Goal: Navigation & Orientation: Find specific page/section

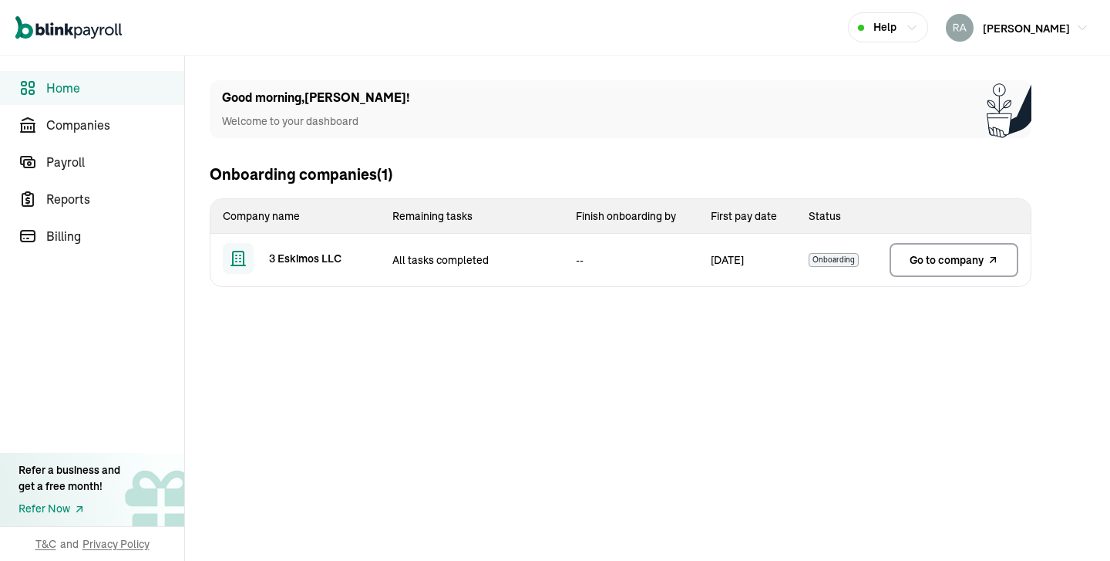
click at [952, 280] on td "Go to company" at bounding box center [954, 260] width 153 height 53
click at [950, 238] on td "Go to company" at bounding box center [954, 260] width 153 height 53
click at [938, 265] on span "Go to company" at bounding box center [947, 259] width 74 height 15
click at [62, 82] on span "Home" at bounding box center [115, 88] width 138 height 19
click at [931, 257] on span "Go to company" at bounding box center [947, 259] width 74 height 15
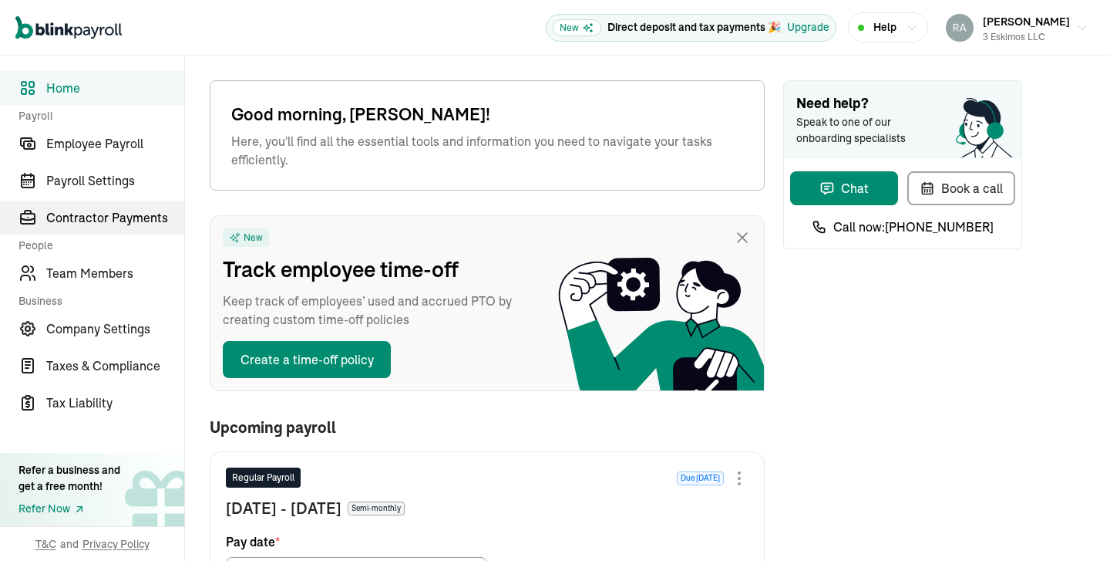
click at [119, 217] on span "Contractor Payments" at bounding box center [115, 217] width 138 height 19
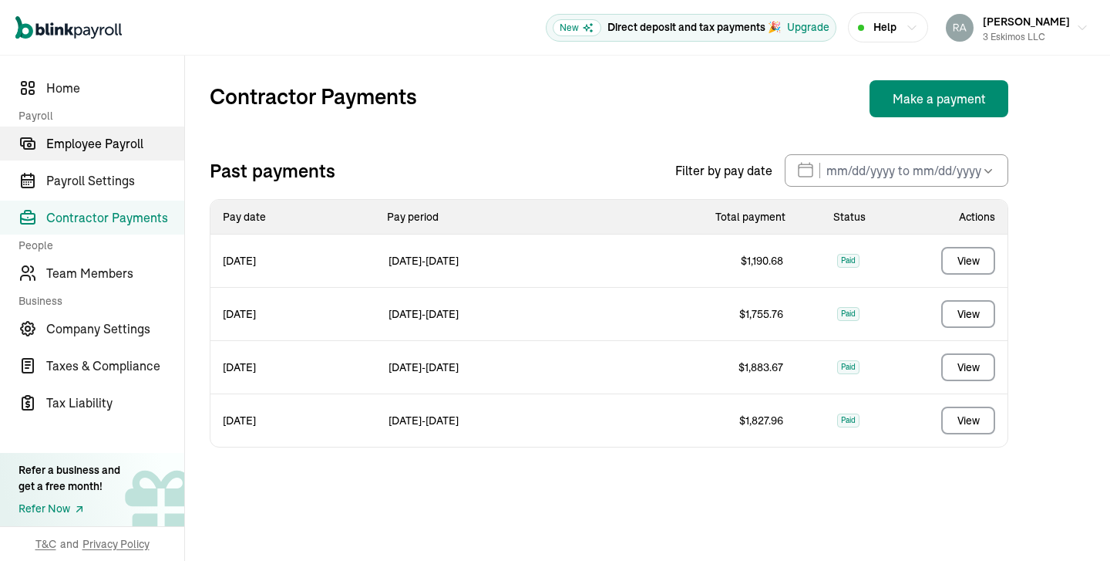
click at [101, 141] on span "Employee Payroll" at bounding box center [115, 143] width 138 height 19
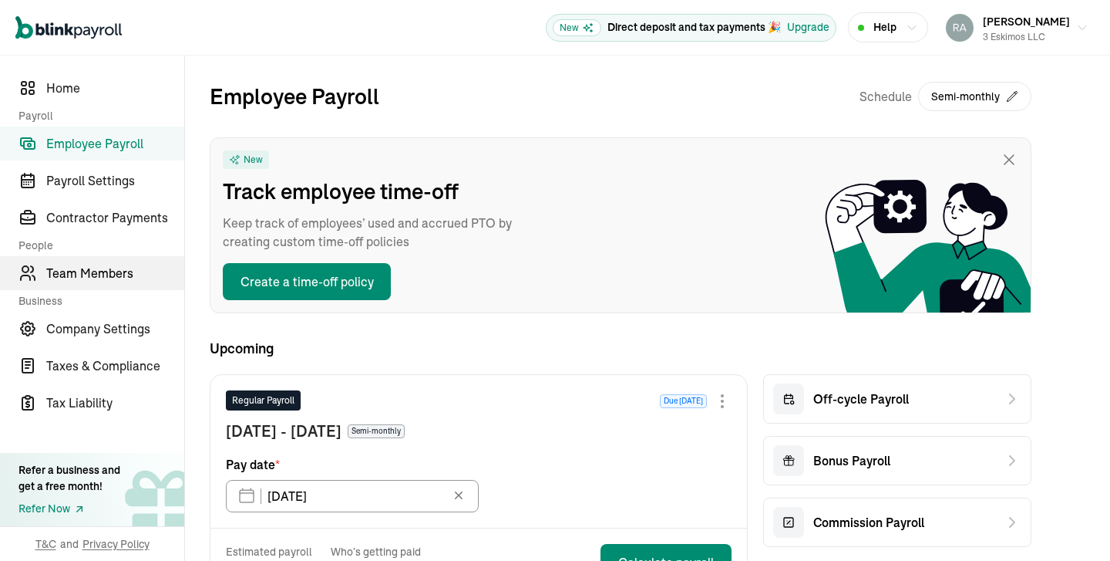
click at [96, 277] on span "Team Members" at bounding box center [115, 273] width 138 height 19
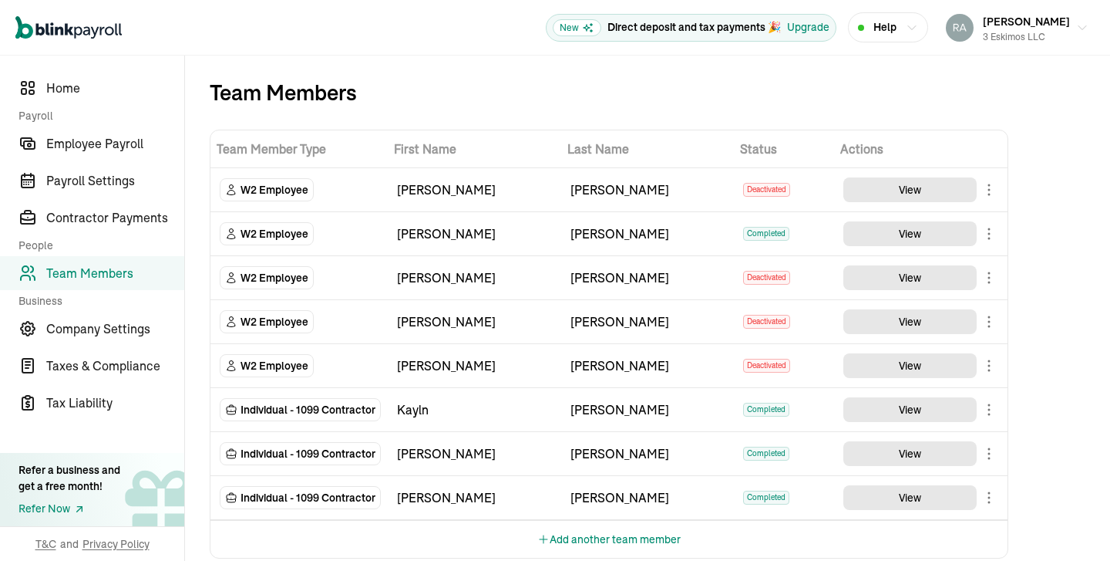
click at [990, 409] on body "Open main menu New Direct deposit and tax payments 🎉 Upgrade Help Rafael Cortez…" at bounding box center [555, 280] width 1110 height 561
click at [990, 500] on body "Open main menu New Direct deposit and tax payments 🎉 Upgrade Help Rafael Cortez…" at bounding box center [555, 280] width 1110 height 561
click at [53, 89] on span "Home" at bounding box center [115, 88] width 138 height 19
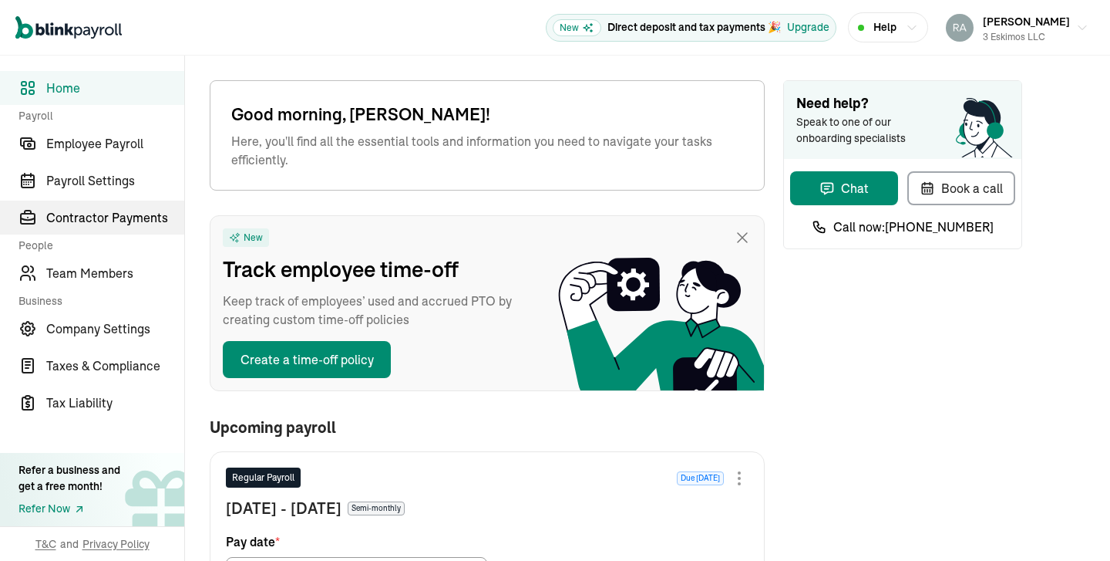
click at [119, 217] on span "Contractor Payments" at bounding box center [115, 217] width 138 height 19
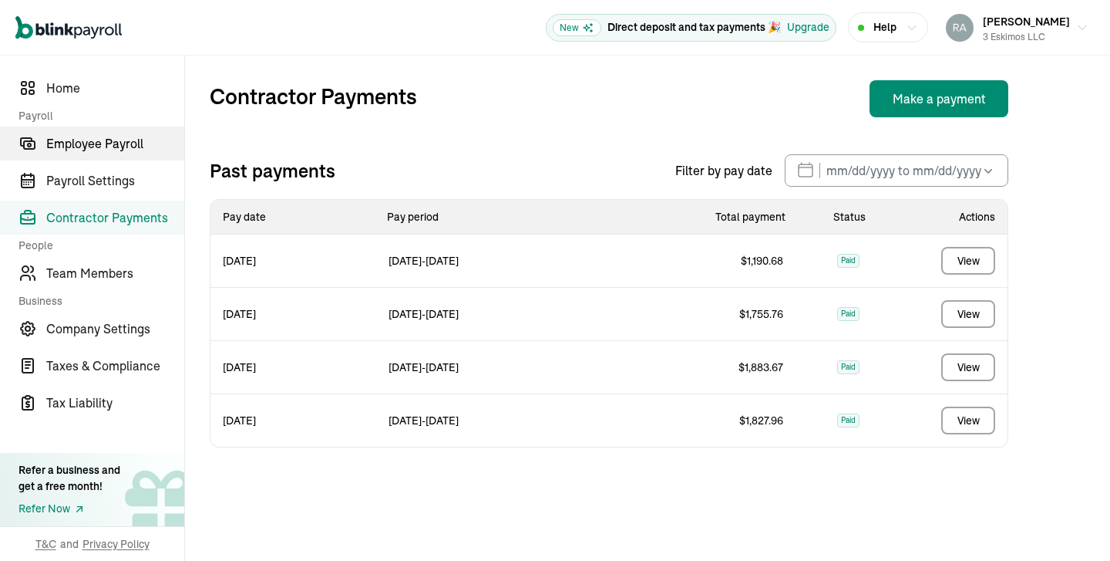
click at [101, 141] on span "Employee Payroll" at bounding box center [115, 143] width 138 height 19
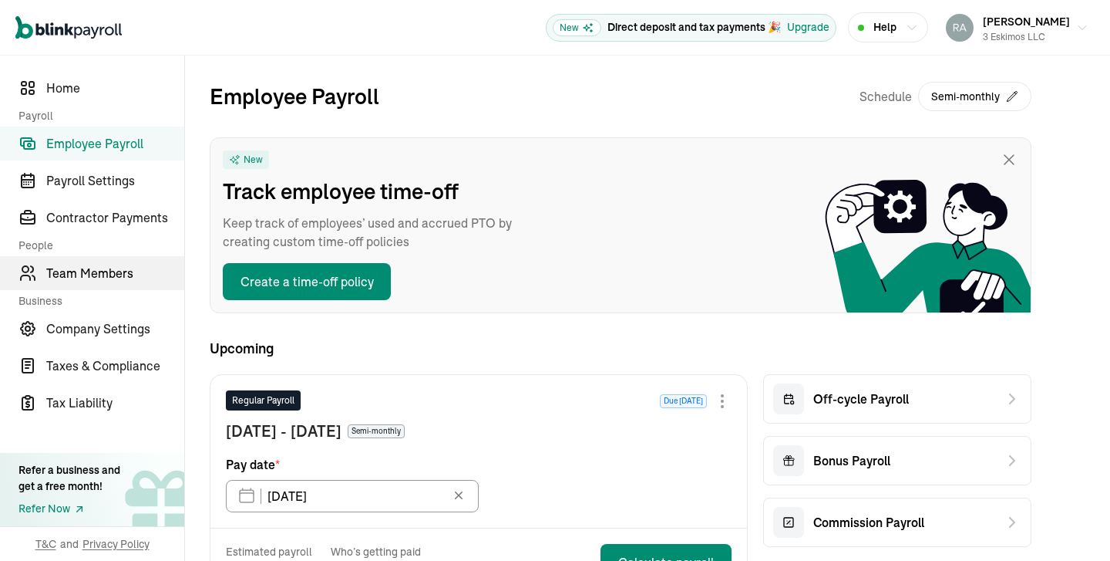
click at [96, 277] on span "Team Members" at bounding box center [115, 273] width 138 height 19
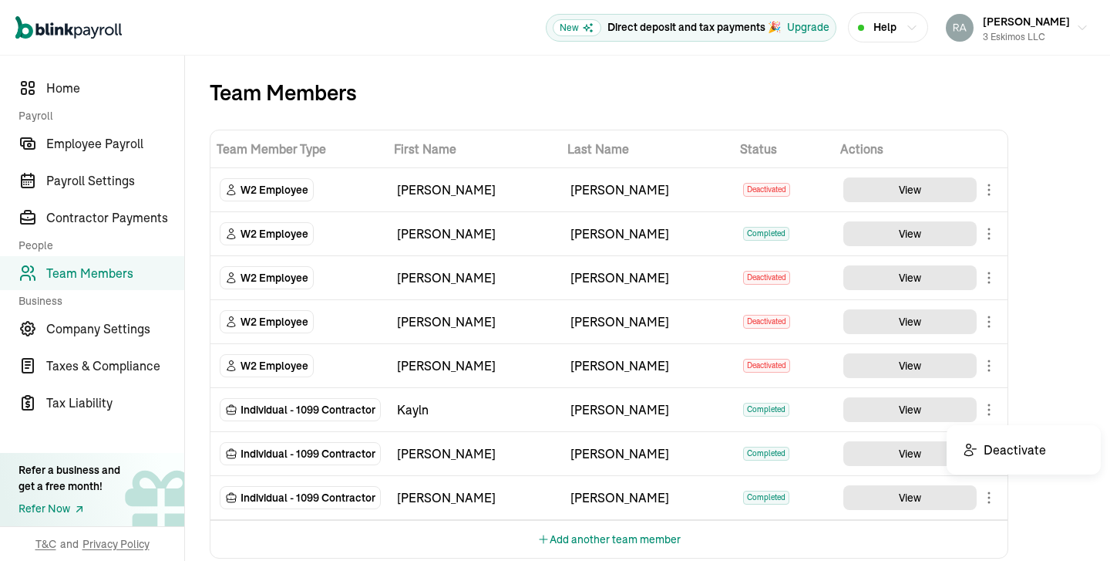
click at [990, 409] on body "Open main menu New Direct deposit and tax payments 🎉 Upgrade Help Rafael Cortez…" at bounding box center [555, 280] width 1110 height 561
click at [990, 500] on body "Open main menu New Direct deposit and tax payments 🎉 Upgrade Help Rafael Cortez…" at bounding box center [555, 280] width 1110 height 561
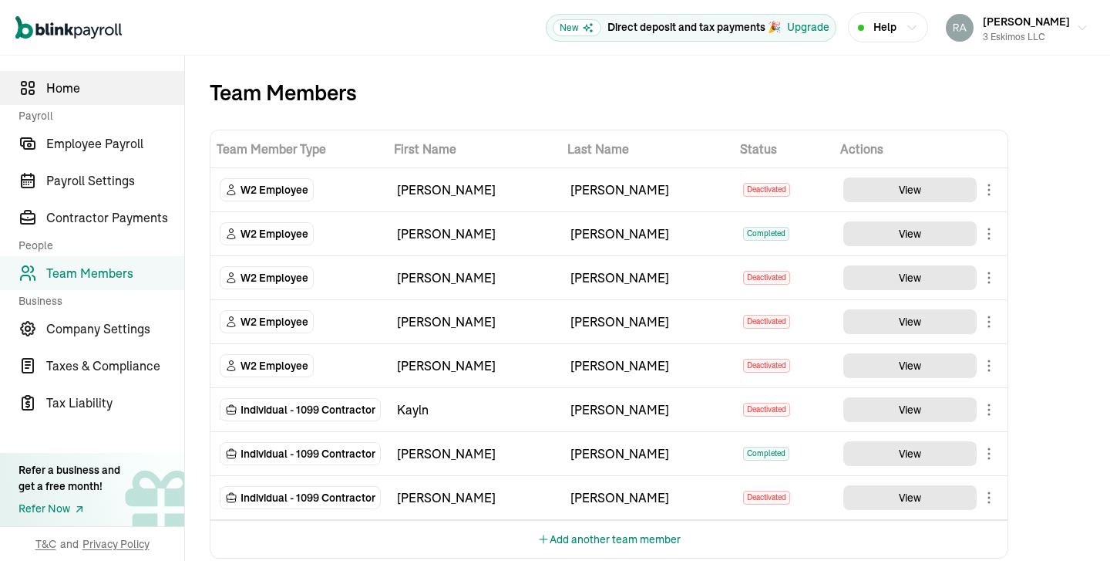
click at [53, 89] on span "Home" at bounding box center [115, 88] width 138 height 19
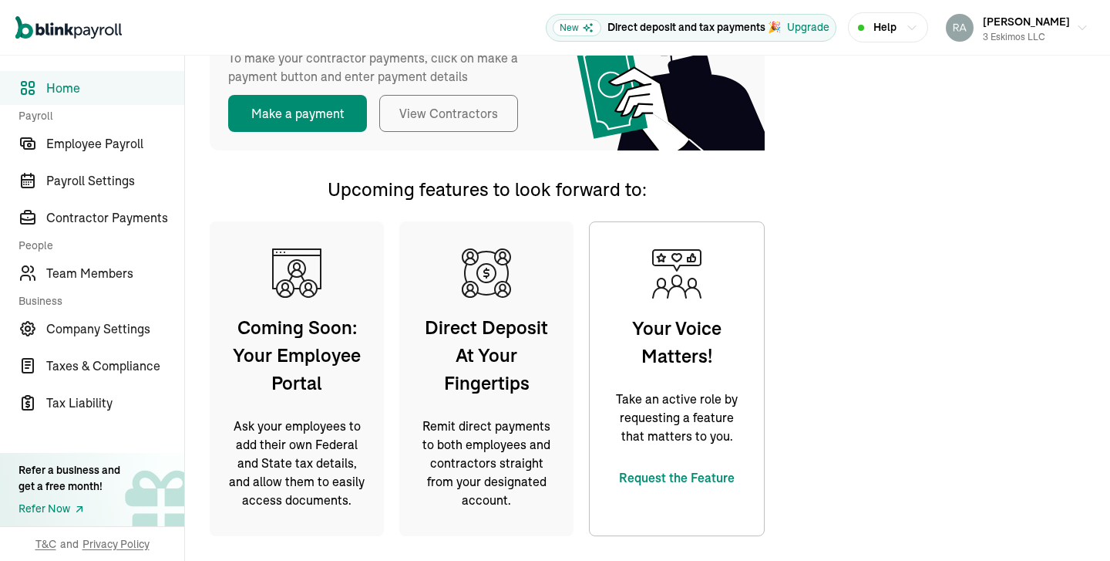
click at [80, 90] on span "Home" at bounding box center [115, 88] width 138 height 19
